Goal: Task Accomplishment & Management: Manage account settings

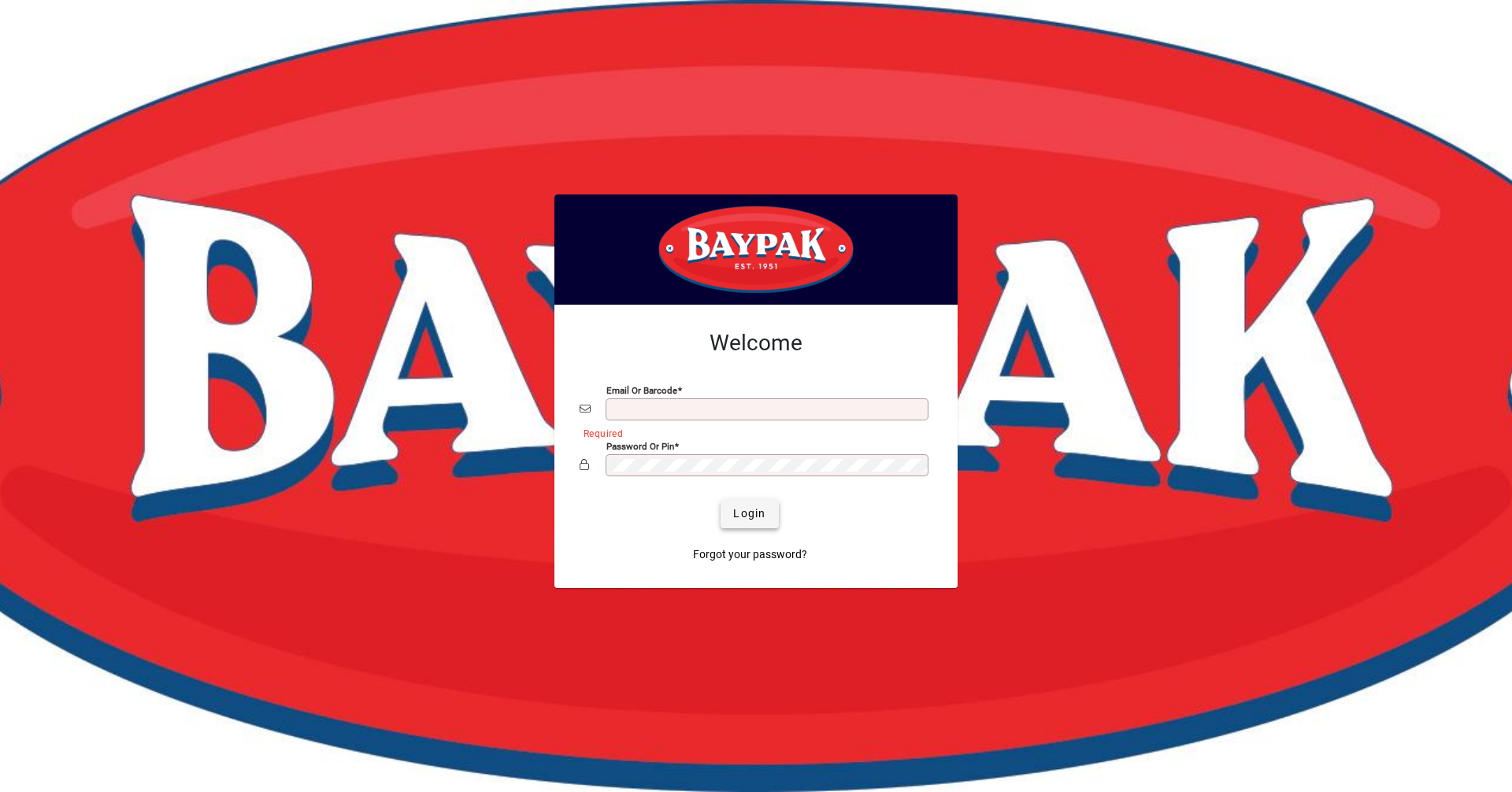
type input "**********"
click at [734, 504] on span "submit" at bounding box center [750, 515] width 58 height 38
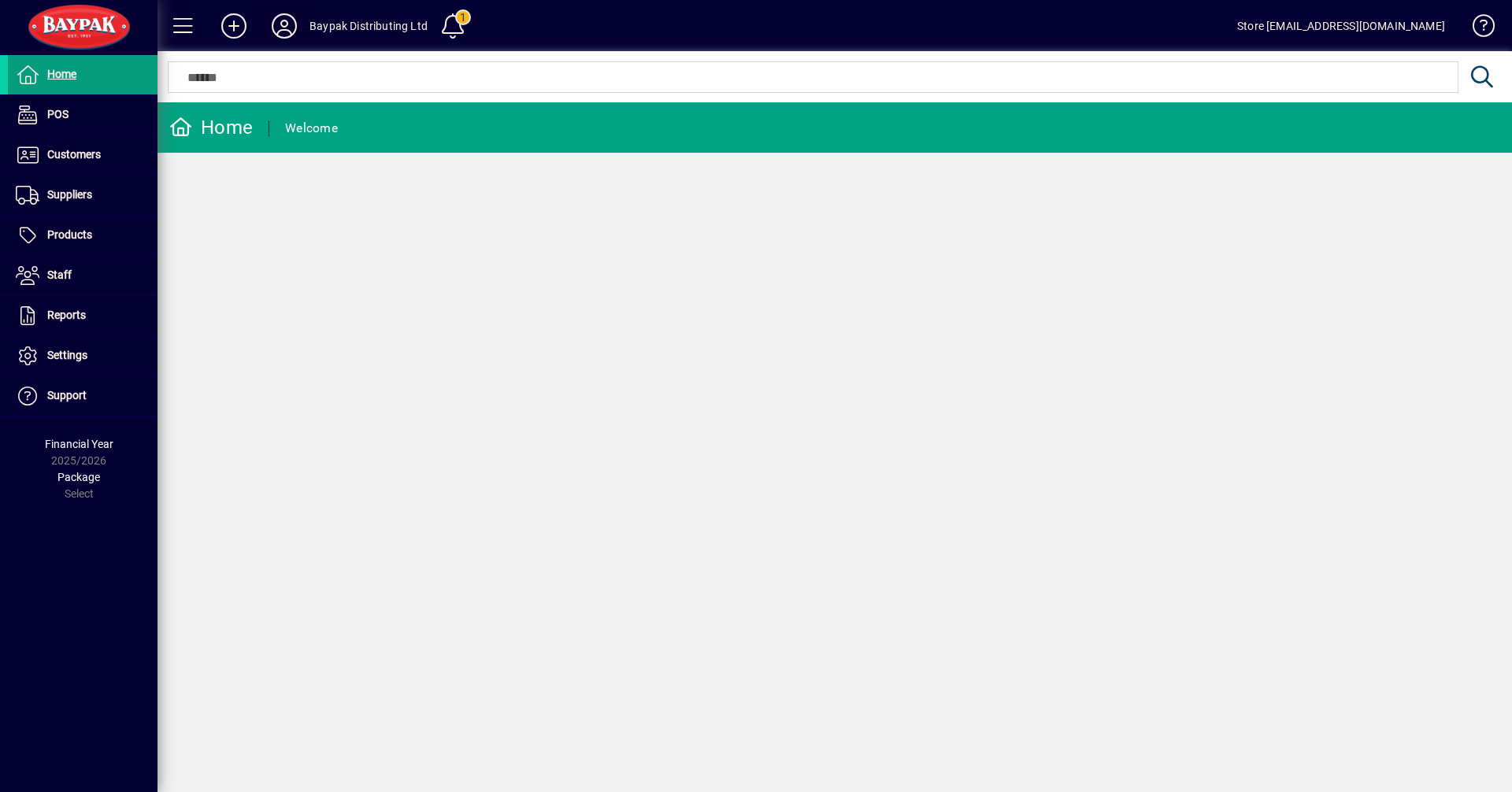
click at [277, 26] on icon at bounding box center [284, 26] width 31 height 26
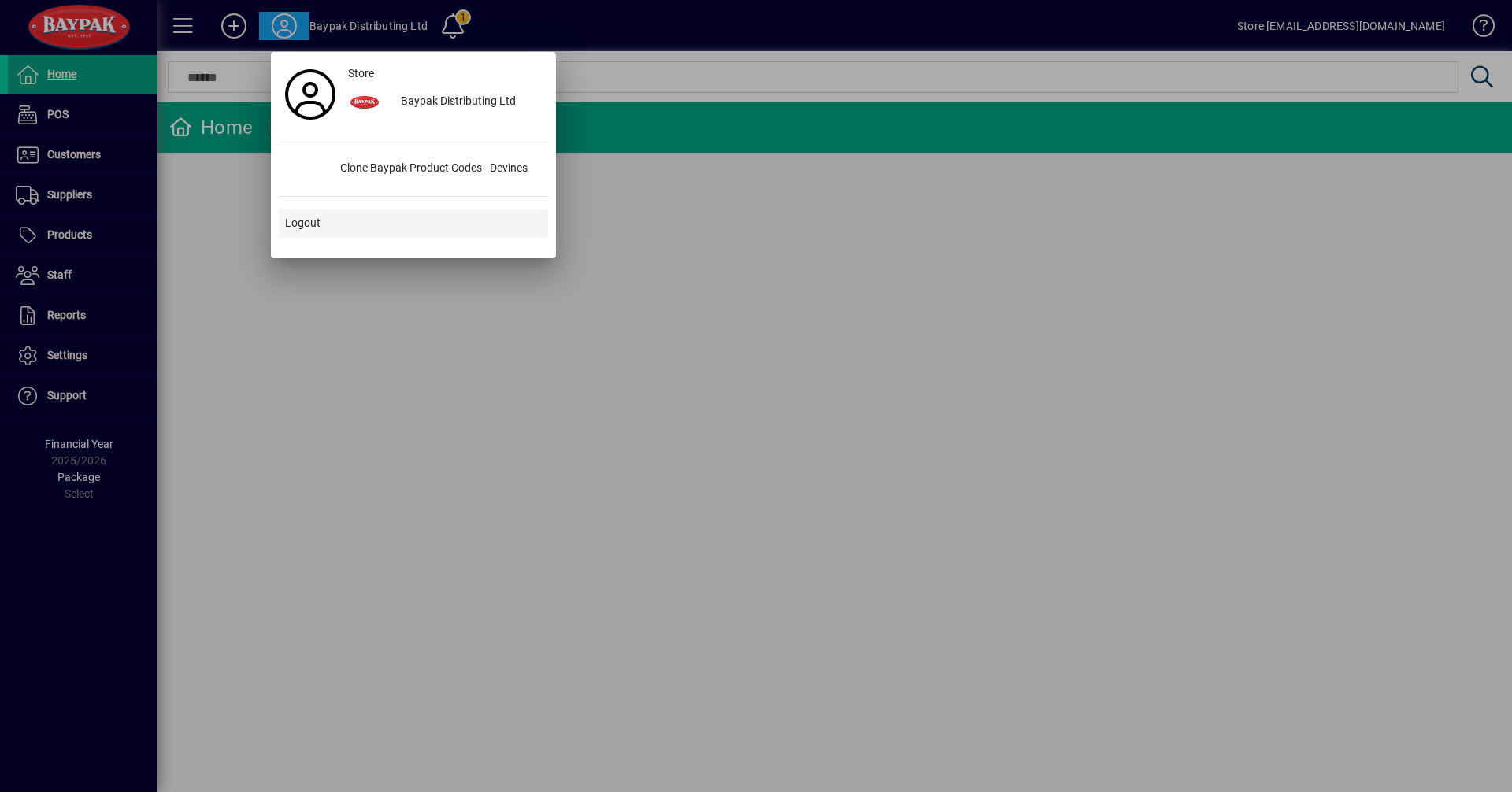
click at [310, 213] on span at bounding box center [414, 224] width 269 height 38
